Goal: Navigation & Orientation: Find specific page/section

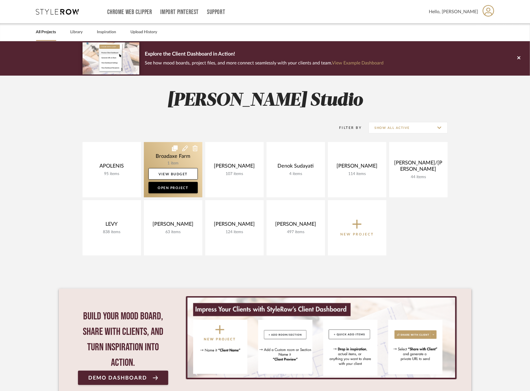
click at [159, 158] on link at bounding box center [173, 169] width 58 height 55
